Goal: Information Seeking & Learning: Find specific page/section

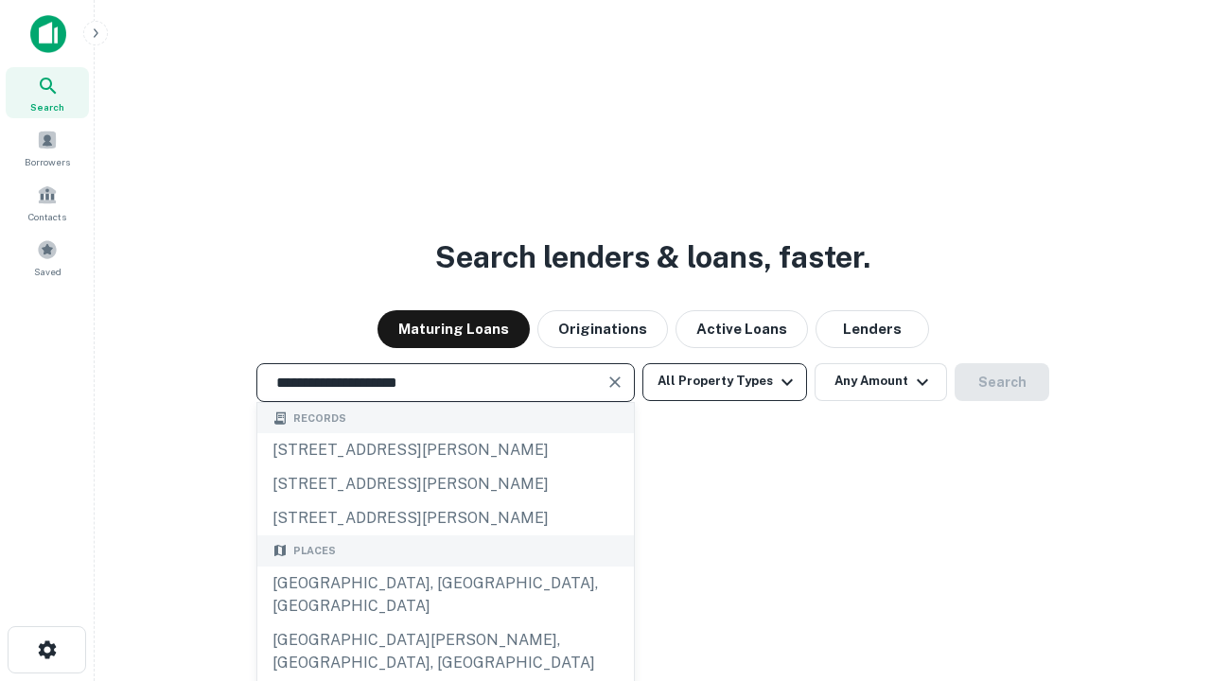
click at [445, 623] on div "[GEOGRAPHIC_DATA], [GEOGRAPHIC_DATA], [GEOGRAPHIC_DATA]" at bounding box center [445, 595] width 377 height 57
click at [725, 381] on button "All Property Types" at bounding box center [724, 382] width 165 height 38
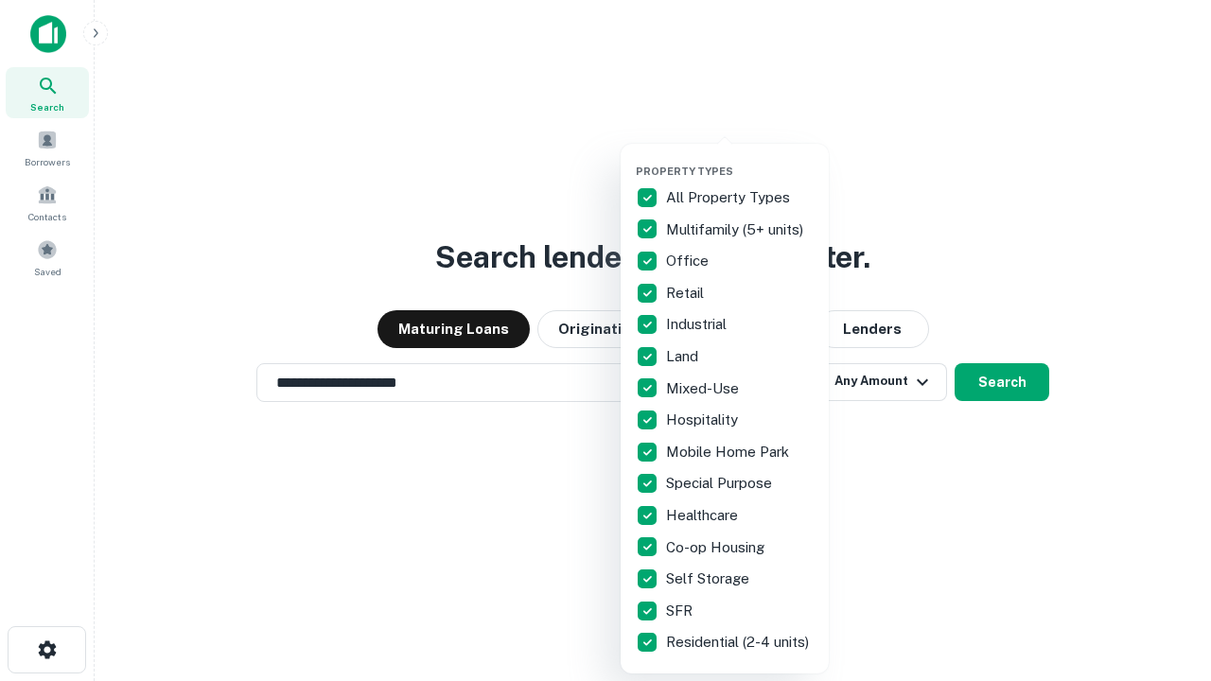
type input "**********"
click at [740, 159] on button "button" at bounding box center [740, 159] width 208 height 1
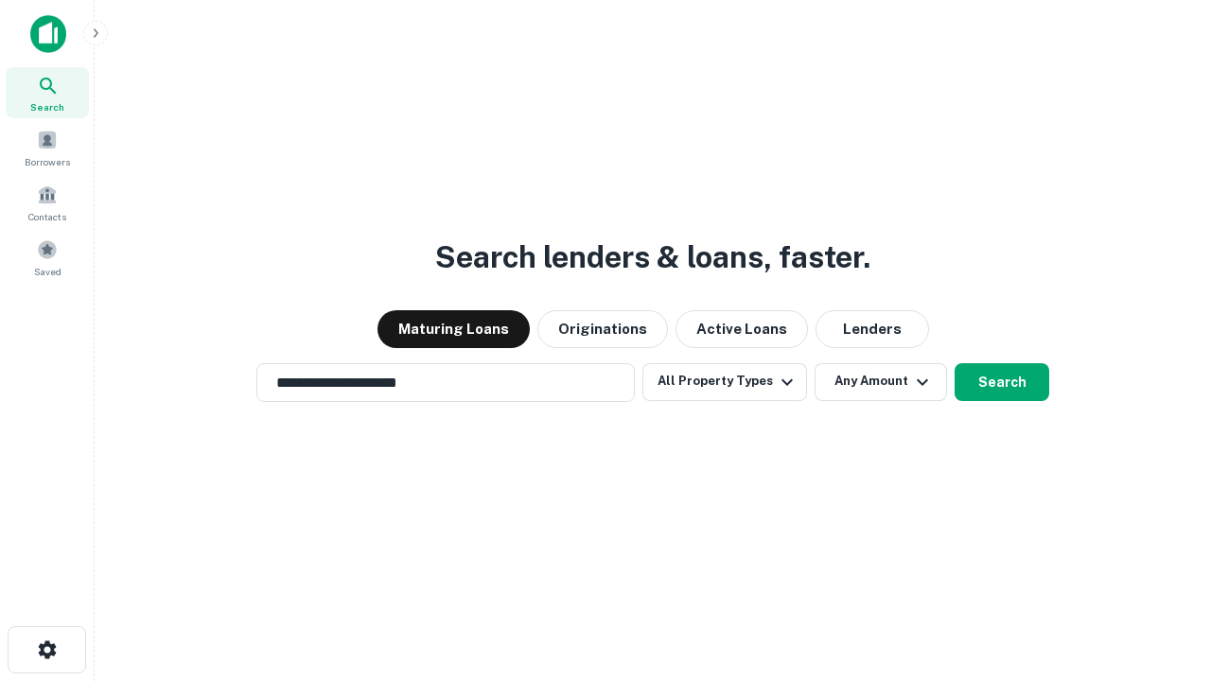
scroll to position [29, 0]
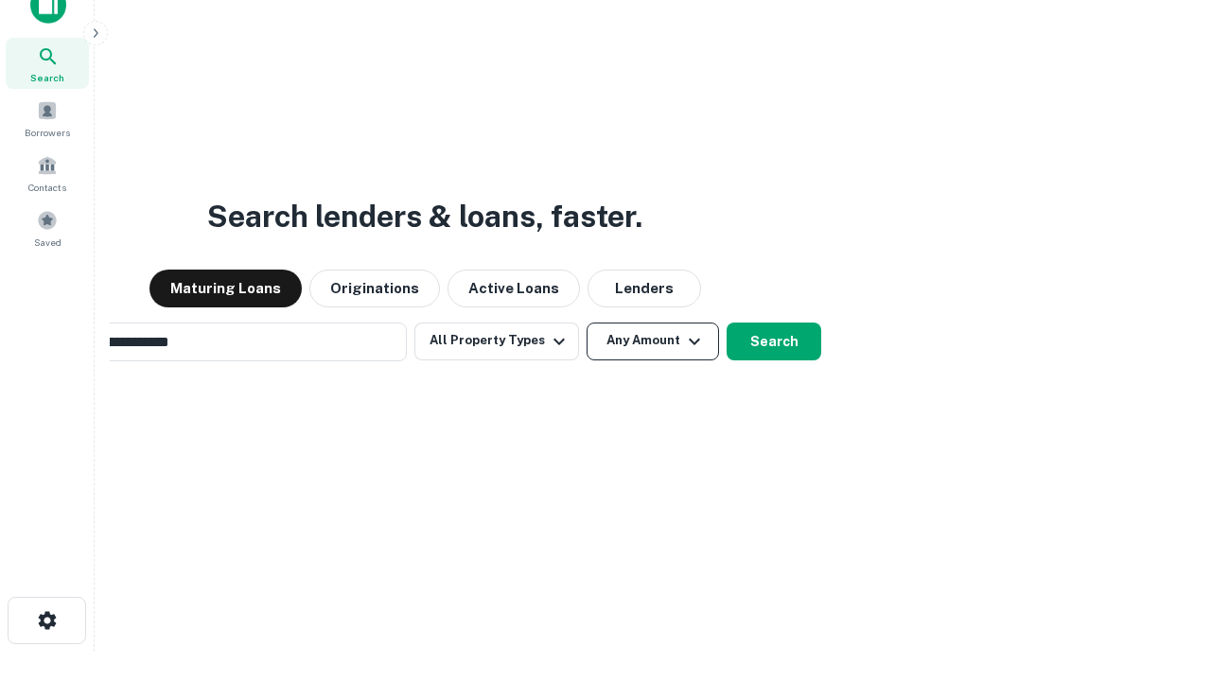
click at [587, 323] on button "Any Amount" at bounding box center [653, 342] width 132 height 38
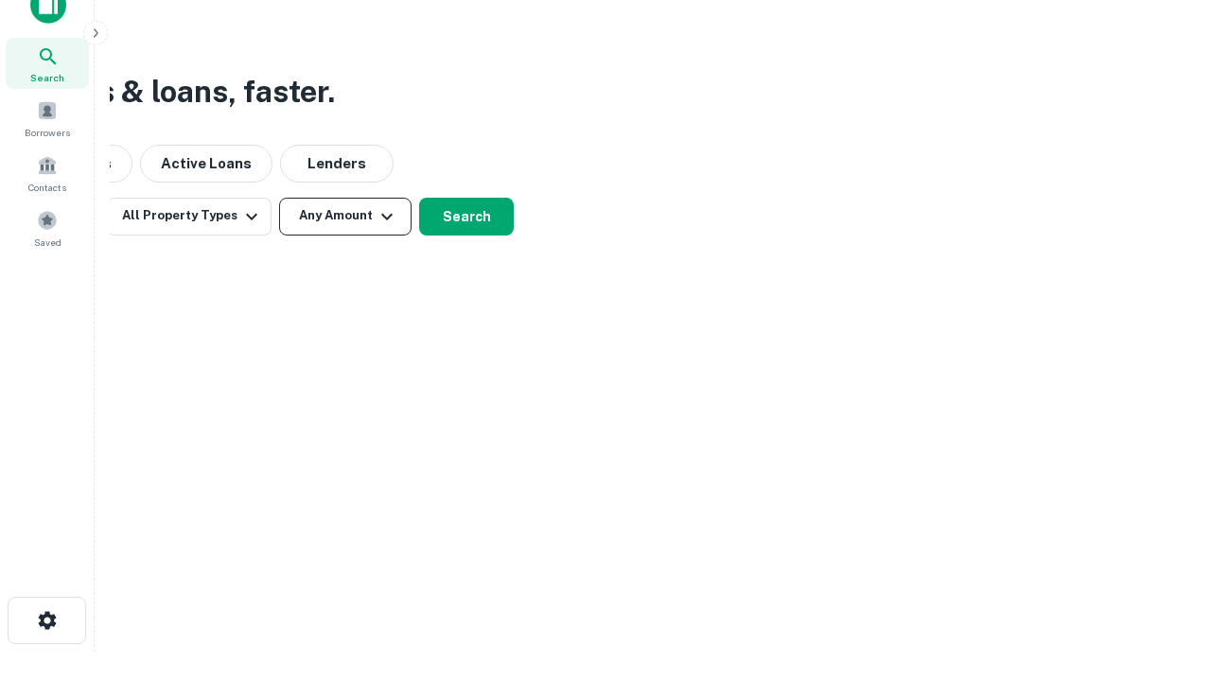
scroll to position [30, 0]
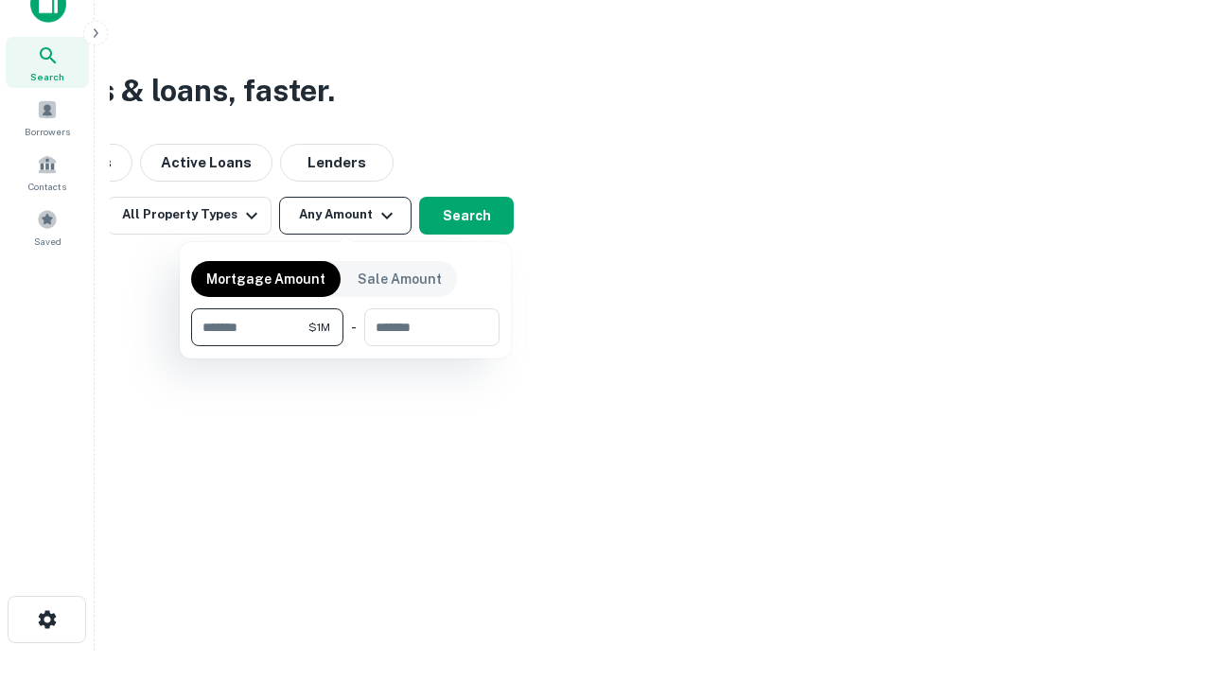
type input "*******"
click at [345, 346] on button "button" at bounding box center [345, 346] width 308 height 1
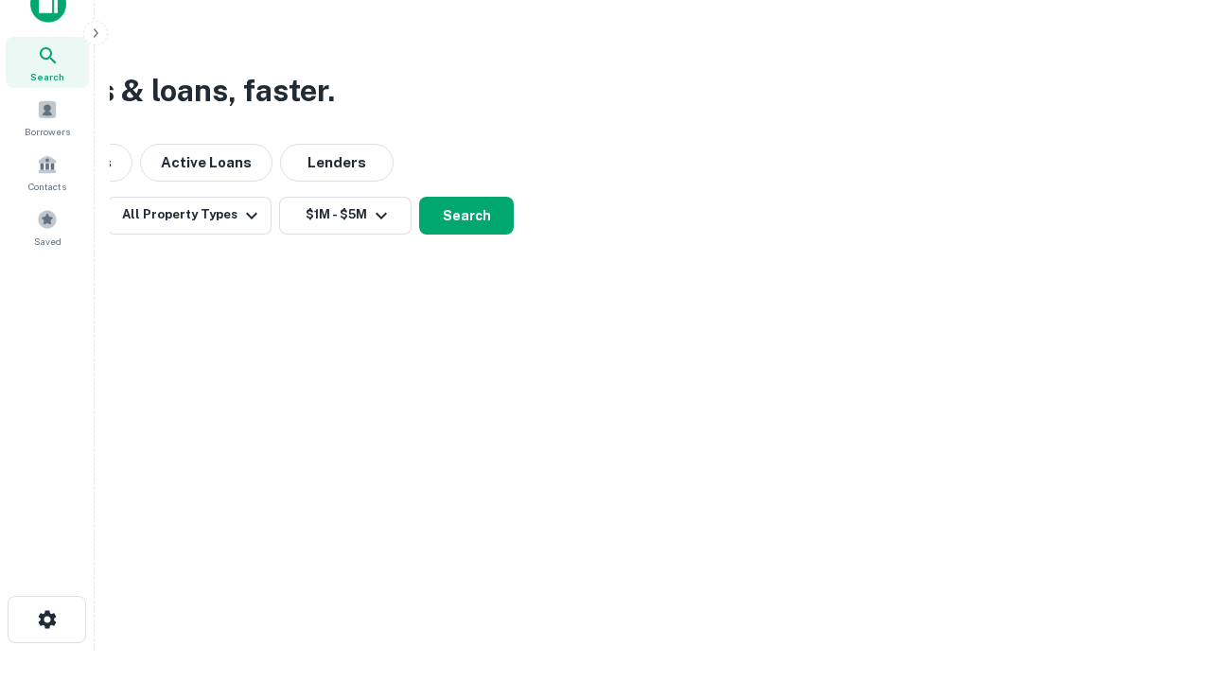
scroll to position [29, 0]
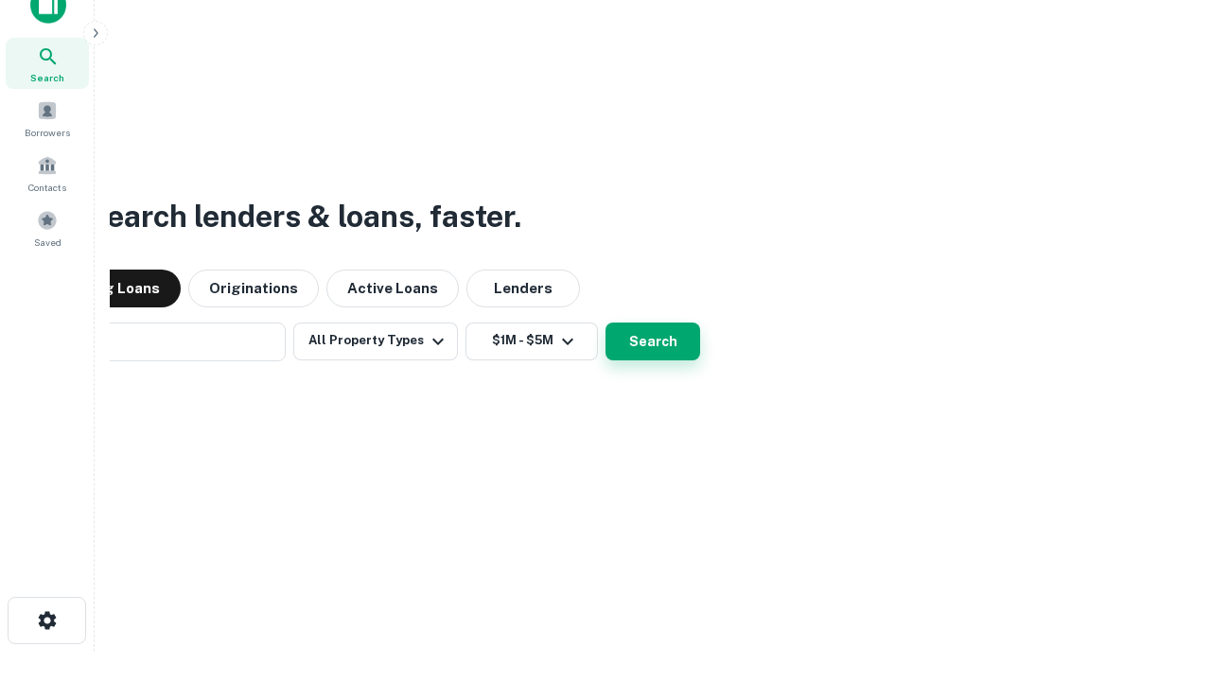
click at [605, 323] on button "Search" at bounding box center [652, 342] width 95 height 38
